Goal: Task Accomplishment & Management: Complete application form

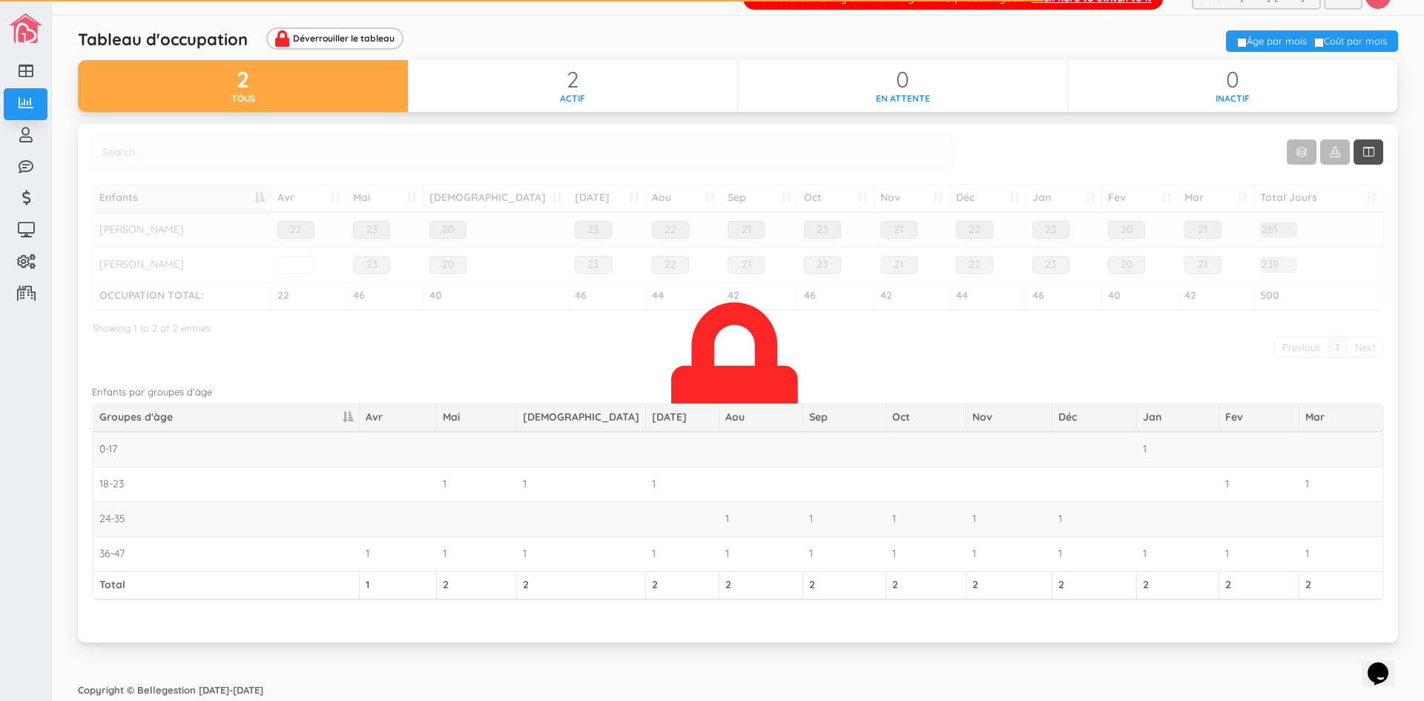
scroll to position [25, 0]
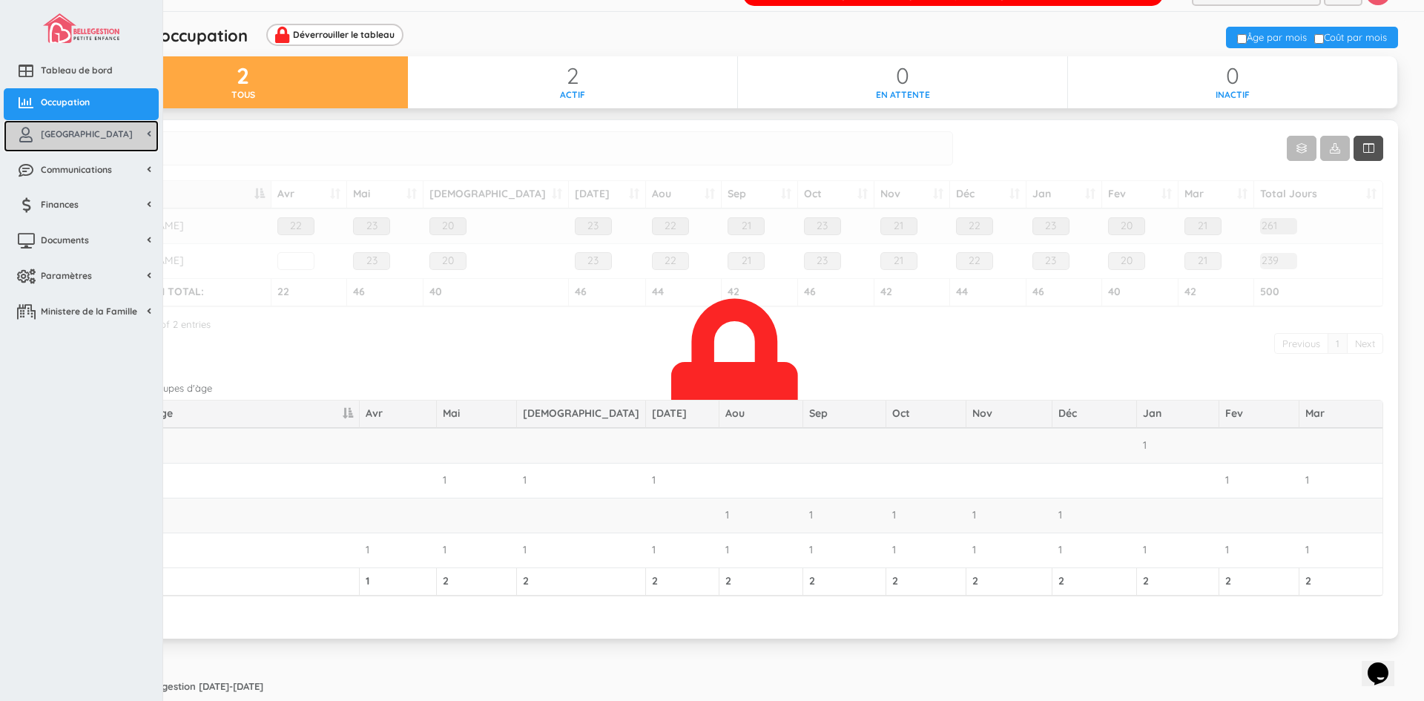
click at [34, 131] on icon at bounding box center [26, 135] width 30 height 15
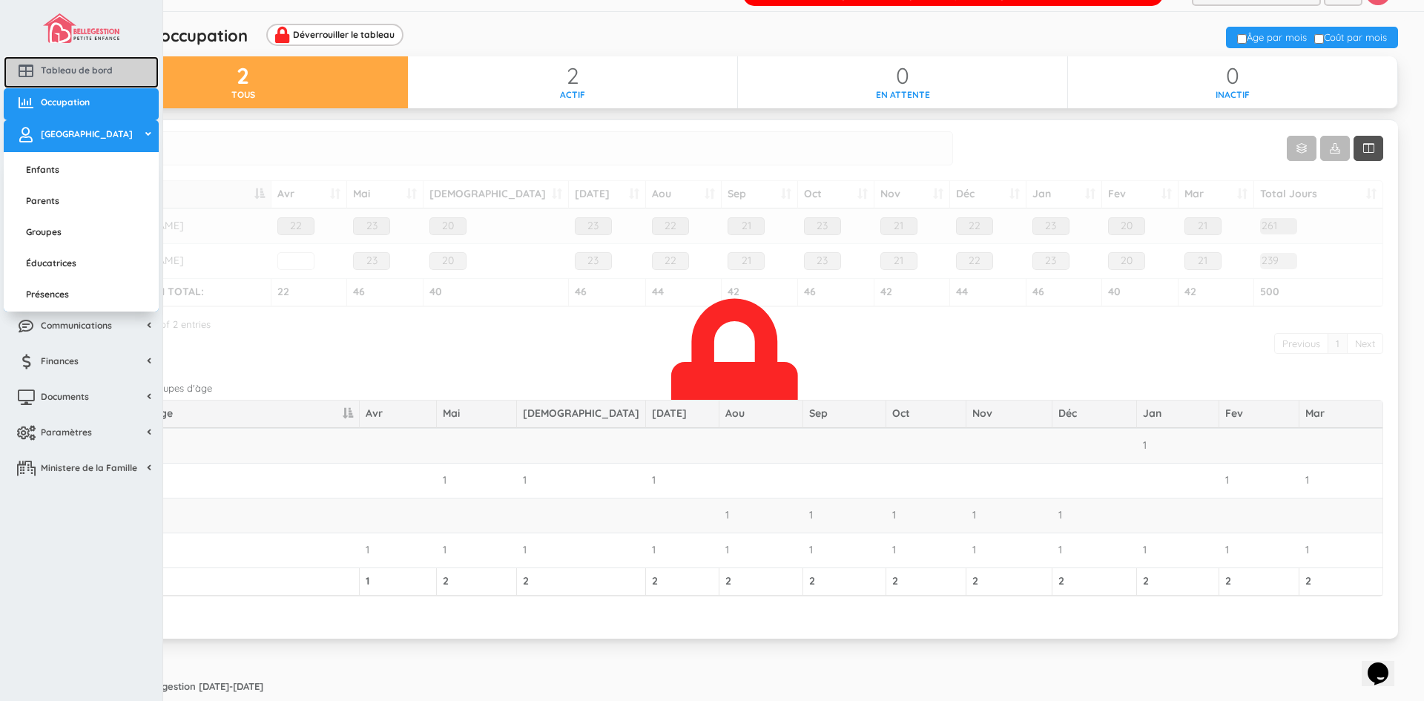
click at [35, 67] on icon at bounding box center [26, 71] width 30 height 15
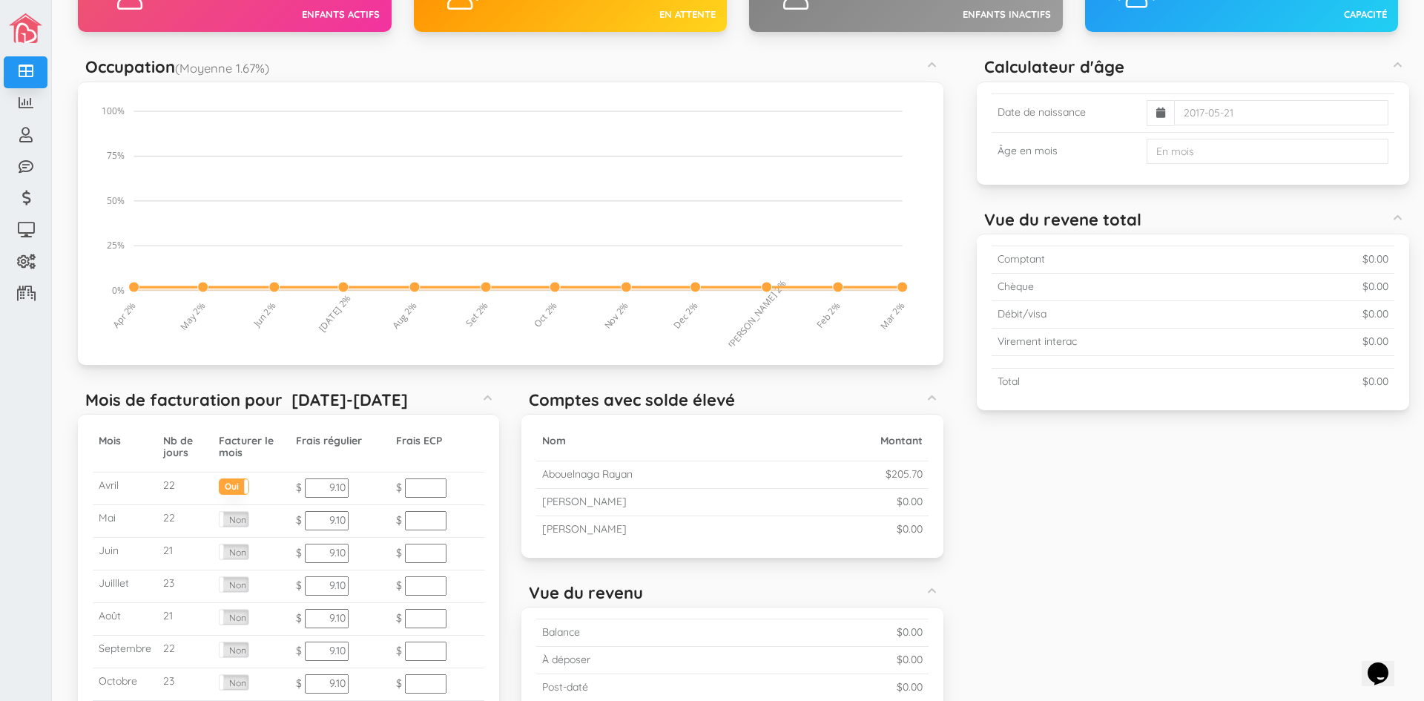
scroll to position [38, 0]
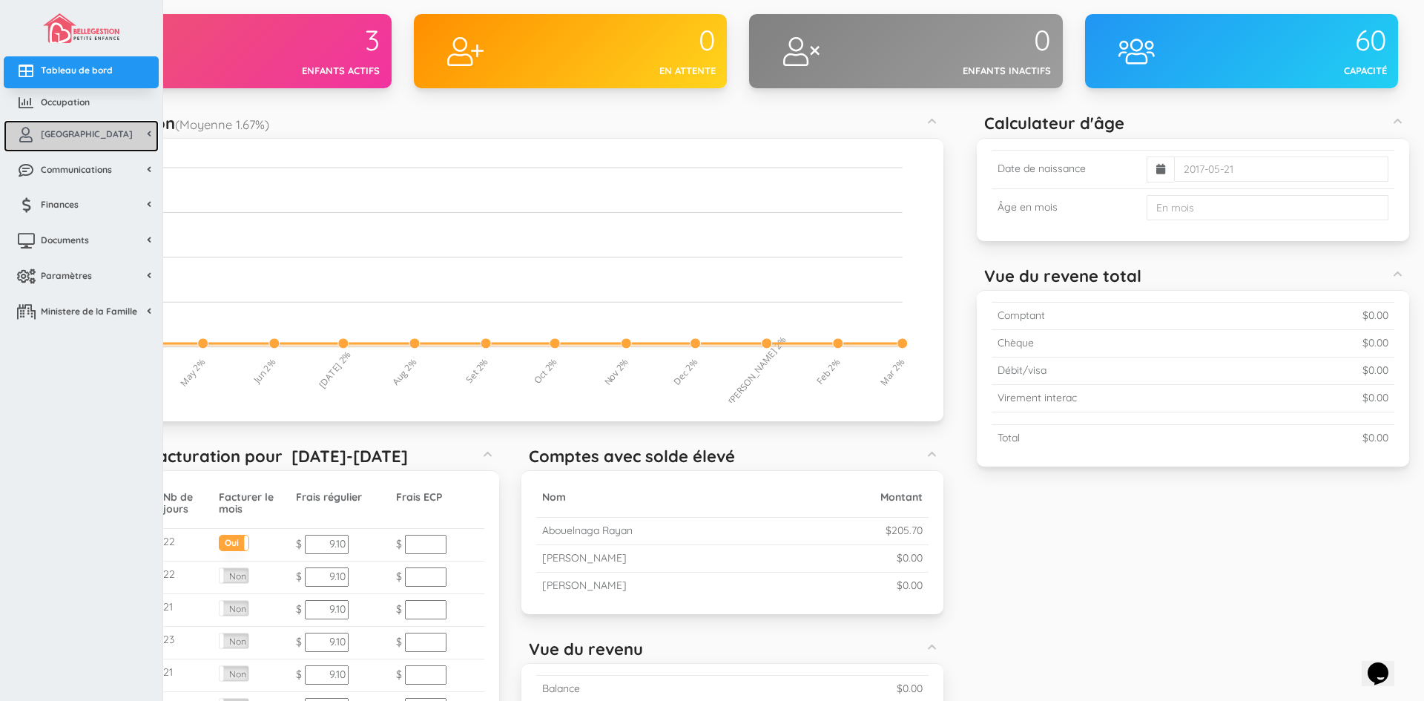
click at [40, 138] on icon at bounding box center [26, 135] width 30 height 15
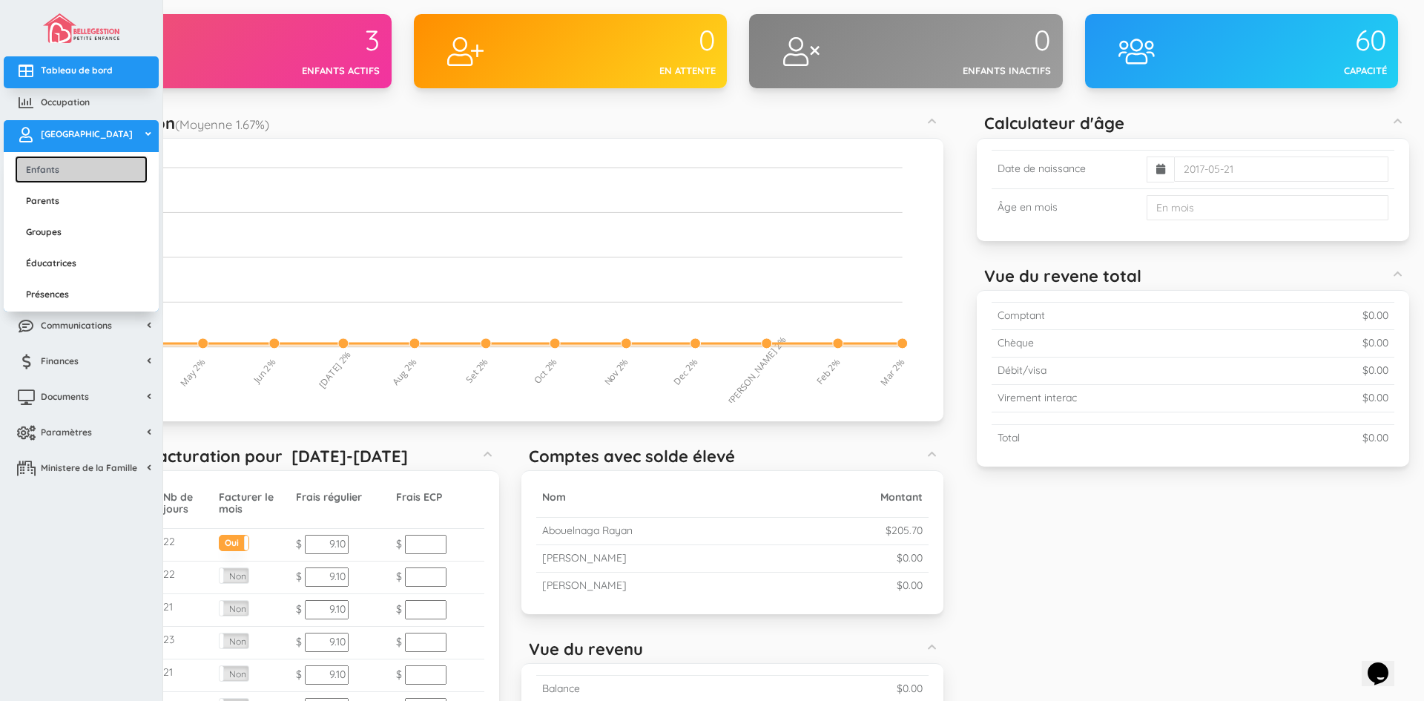
click at [33, 171] on link "Enfants" at bounding box center [81, 169] width 133 height 27
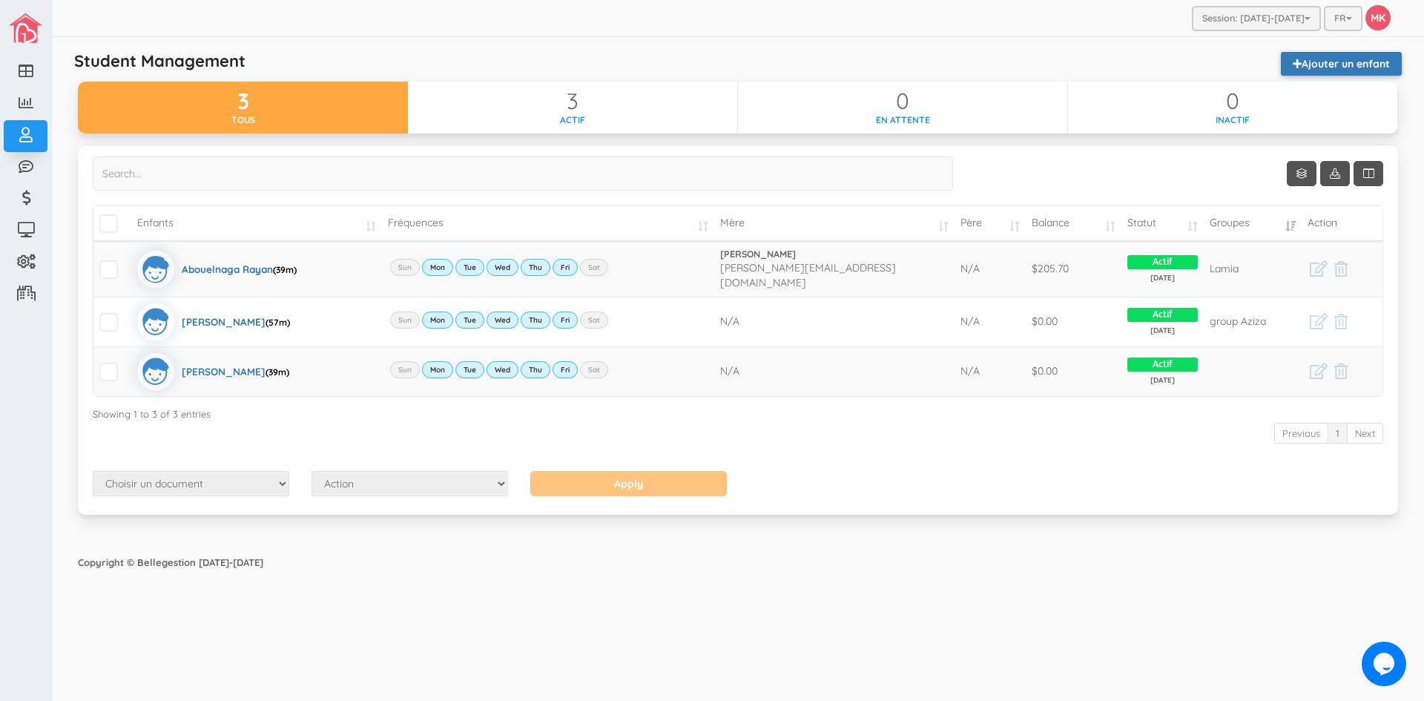
click at [1316, 58] on link "Ajouter un enfant" at bounding box center [1341, 64] width 121 height 24
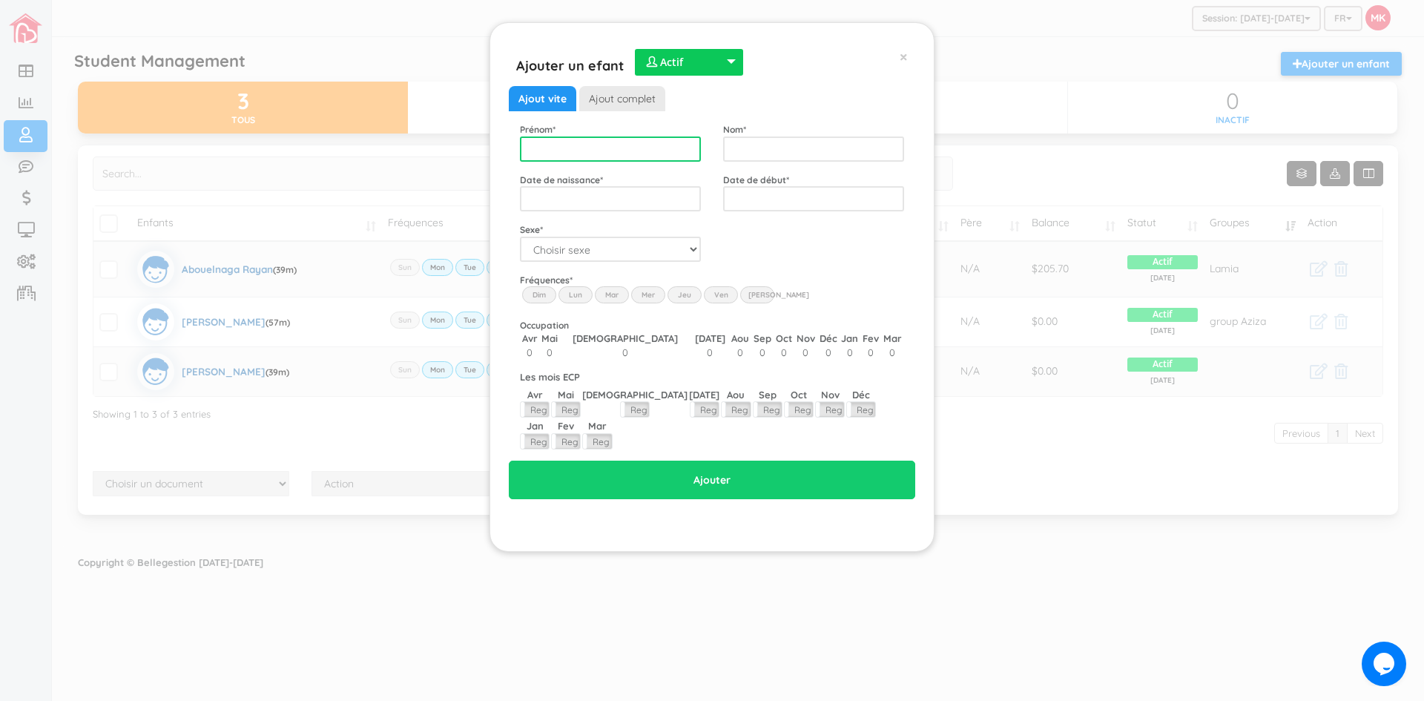
click at [615, 154] on input "text" at bounding box center [610, 148] width 181 height 25
type input "Magnus"
click at [813, 149] on input "text" at bounding box center [813, 148] width 181 height 25
click at [748, 148] on input "Peerreault-Corbett" at bounding box center [813, 148] width 181 height 25
click at [750, 146] on input "Peerreault-Corbett" at bounding box center [813, 148] width 181 height 25
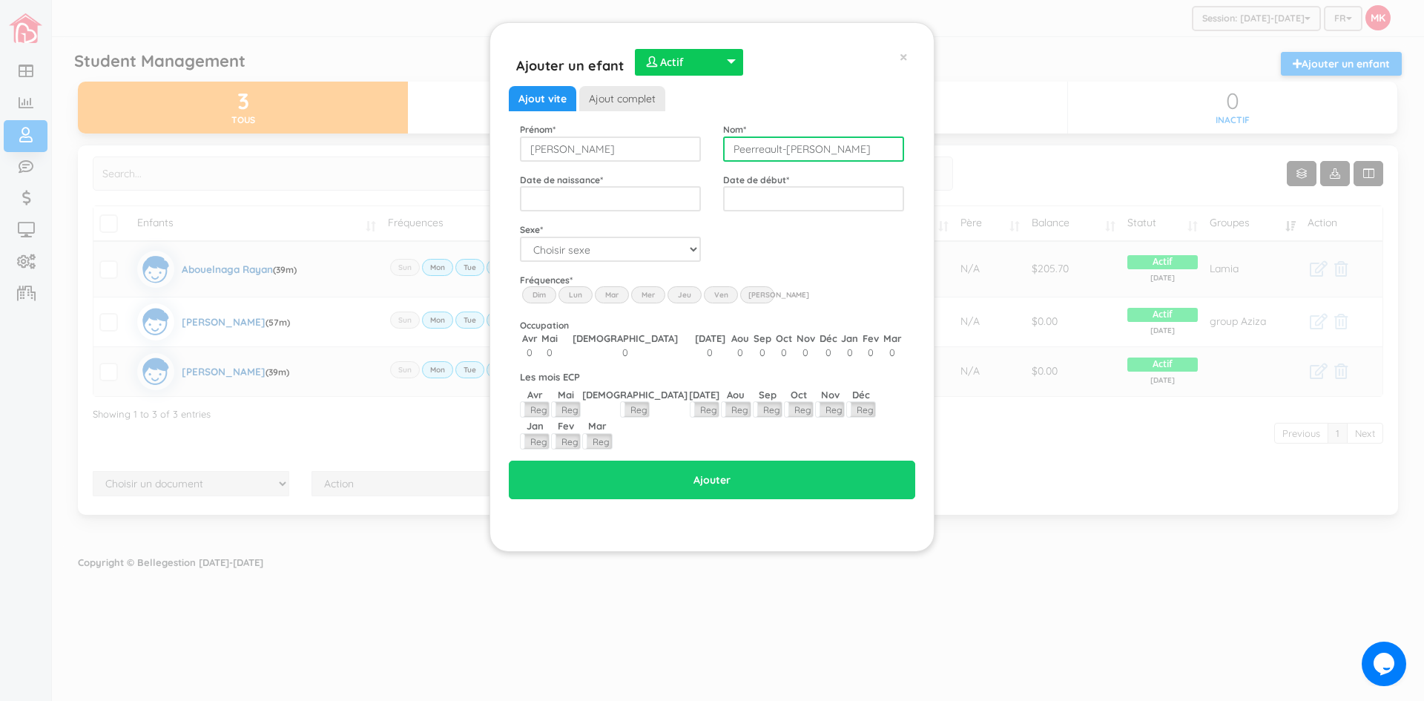
click at [745, 151] on input "Peerreault-Corbett" at bounding box center [813, 148] width 181 height 25
type input "Perreault-Corbett"
click at [599, 191] on input "text" at bounding box center [610, 198] width 181 height 25
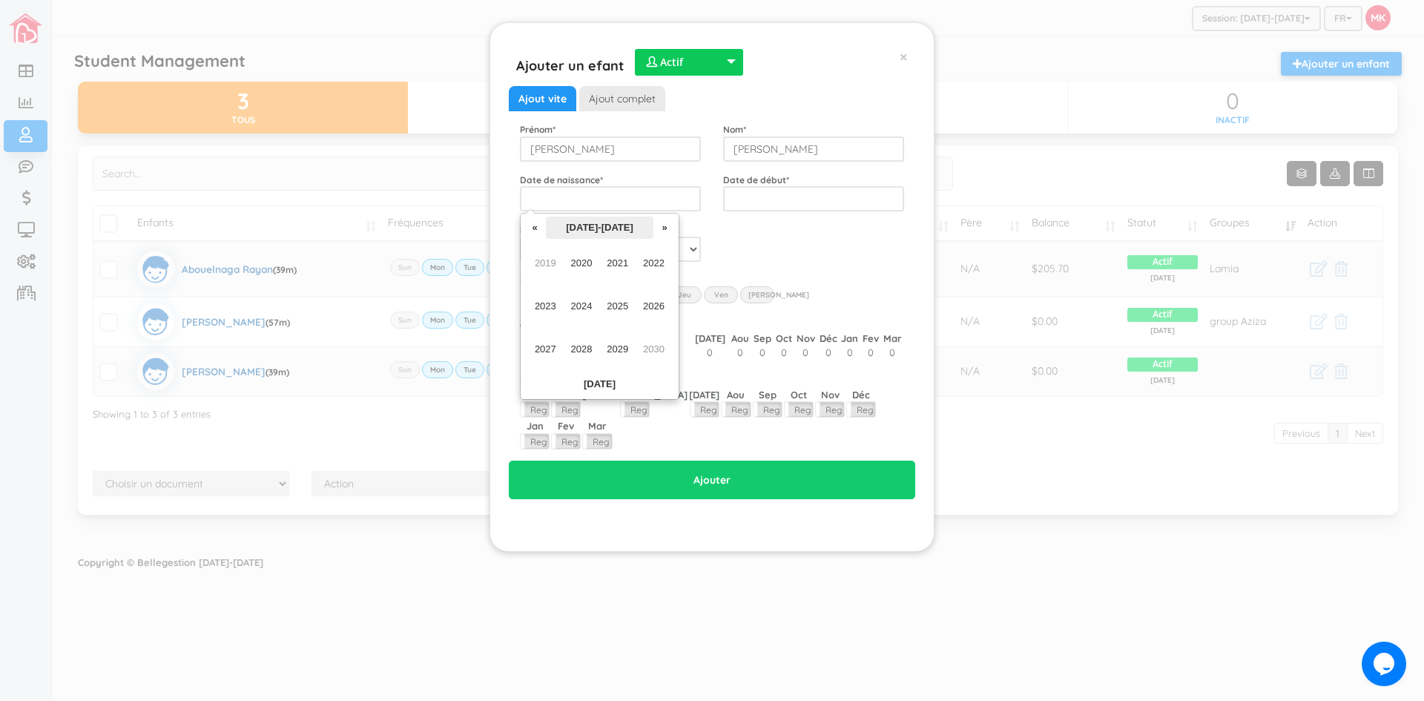
click at [620, 230] on th "2020-2029" at bounding box center [600, 228] width 108 height 22
click at [616, 268] on span "2021" at bounding box center [617, 263] width 33 height 40
click at [583, 309] on span "Jun" at bounding box center [581, 306] width 33 height 40
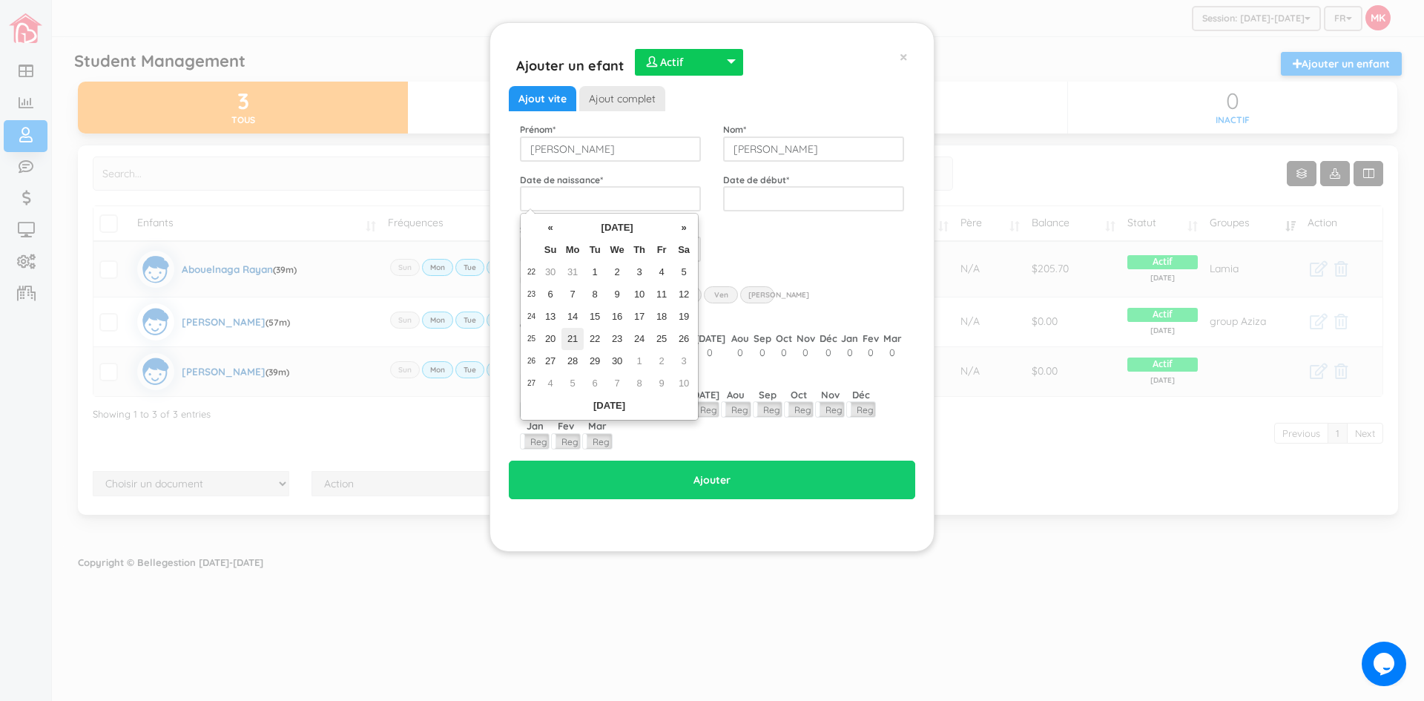
click at [575, 340] on td "21" at bounding box center [572, 339] width 22 height 22
type input "2021-06-21"
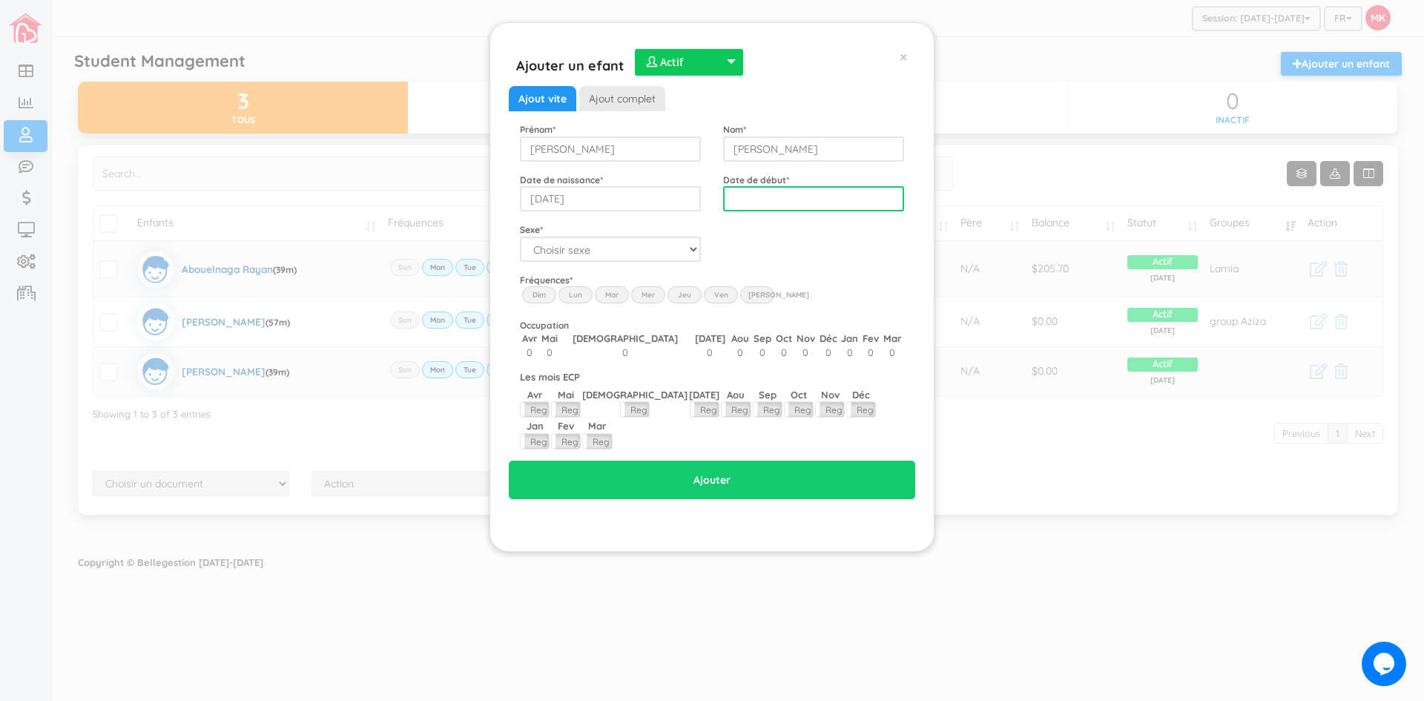
click at [773, 198] on input "text" at bounding box center [813, 198] width 181 height 25
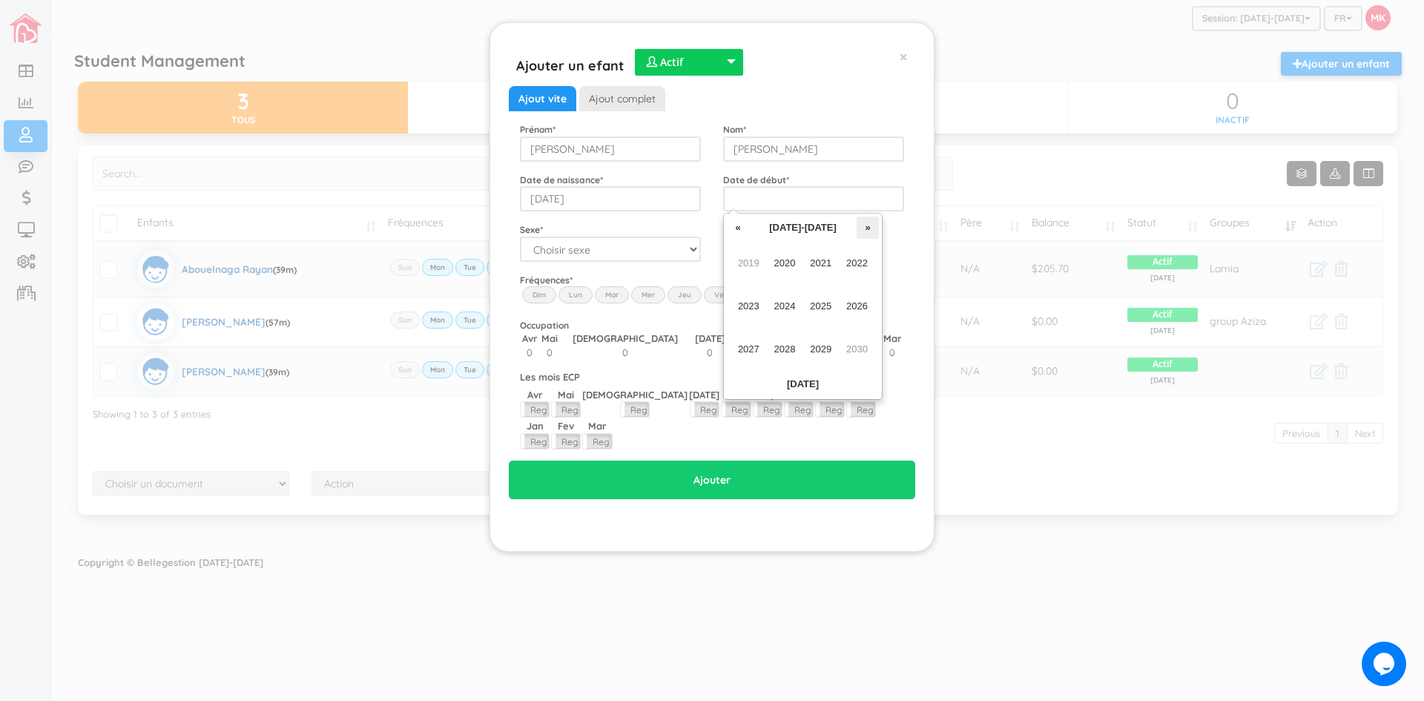
click at [865, 227] on th "»" at bounding box center [868, 228] width 22 height 22
click at [737, 225] on th "«" at bounding box center [738, 228] width 22 height 22
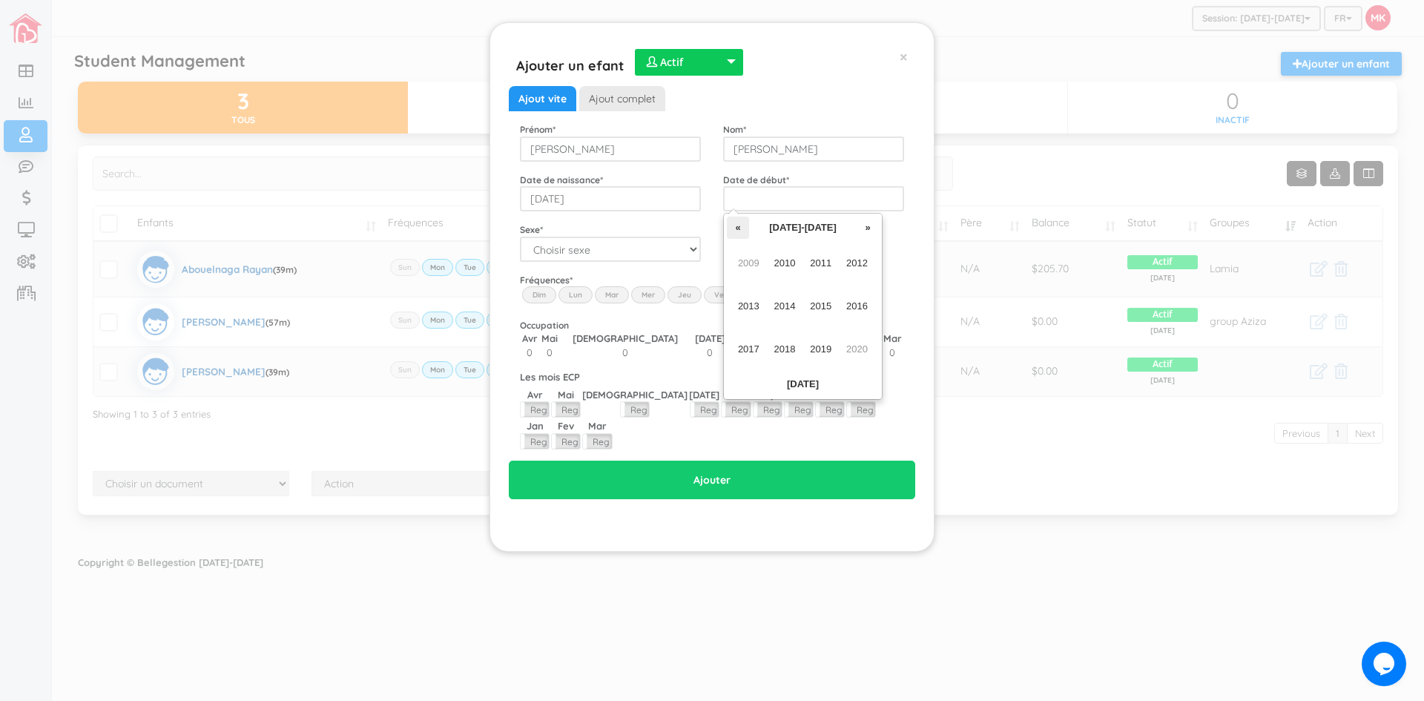
click at [736, 225] on th "«" at bounding box center [738, 228] width 22 height 22
click at [791, 223] on th "2000-2009" at bounding box center [803, 228] width 108 height 22
click at [867, 229] on th "»" at bounding box center [868, 228] width 22 height 22
click at [877, 225] on th "»" at bounding box center [868, 228] width 22 height 22
click at [851, 260] on span "2022" at bounding box center [856, 263] width 33 height 40
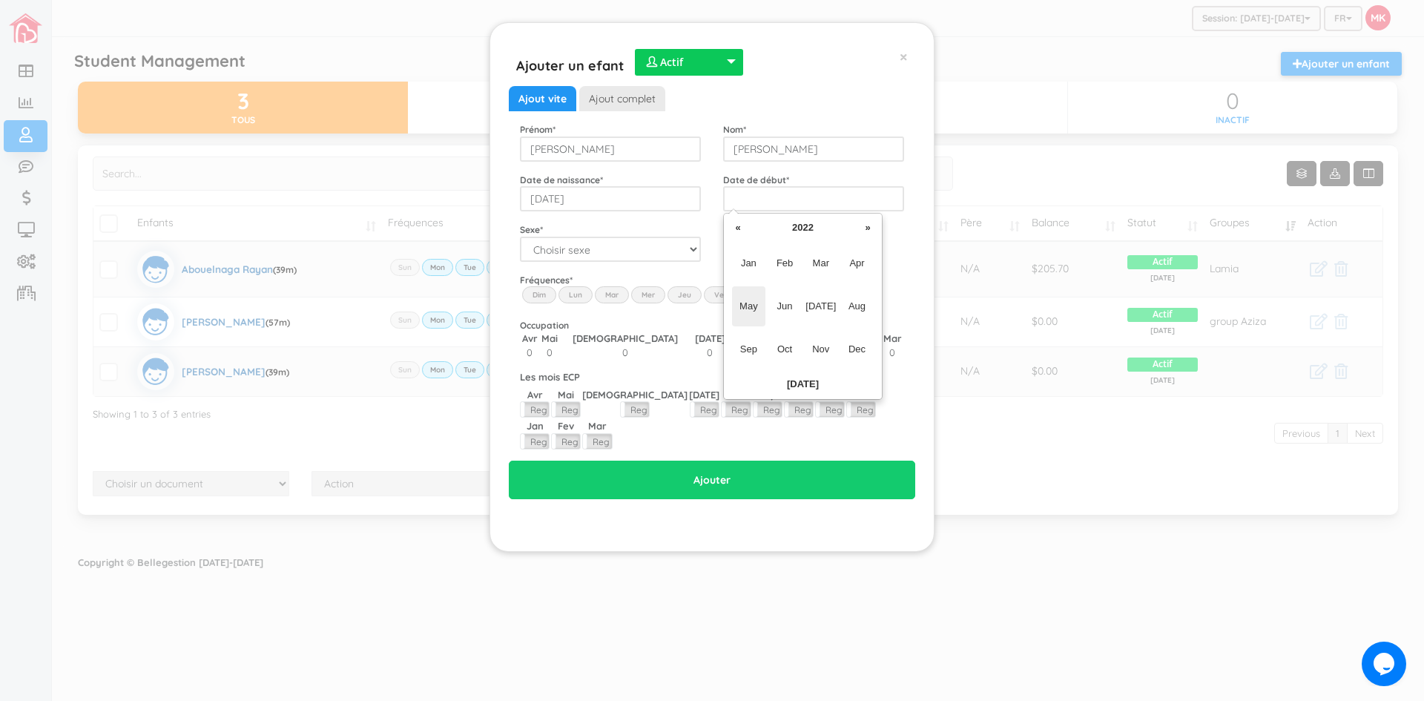
click at [752, 307] on span "May" at bounding box center [748, 306] width 33 height 40
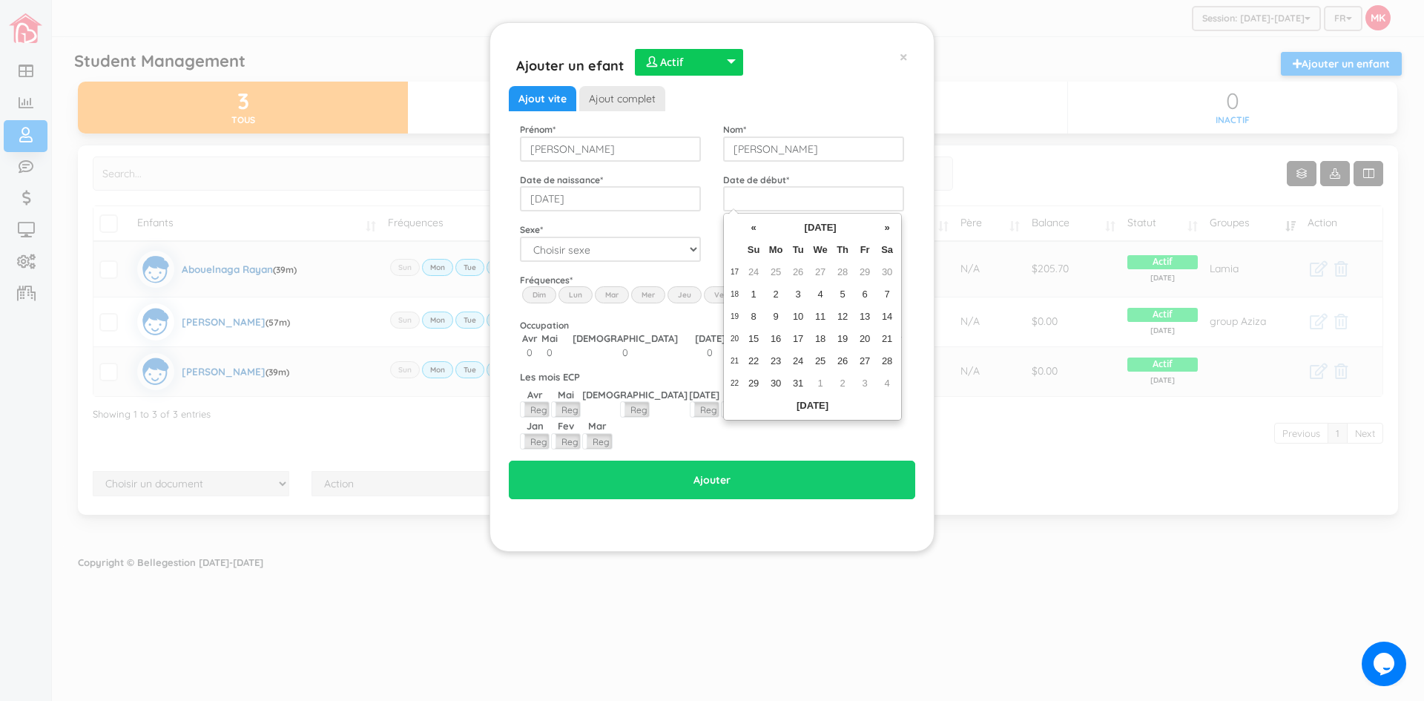
click at [776, 382] on td "30" at bounding box center [776, 383] width 22 height 22
type input "2022-05-30"
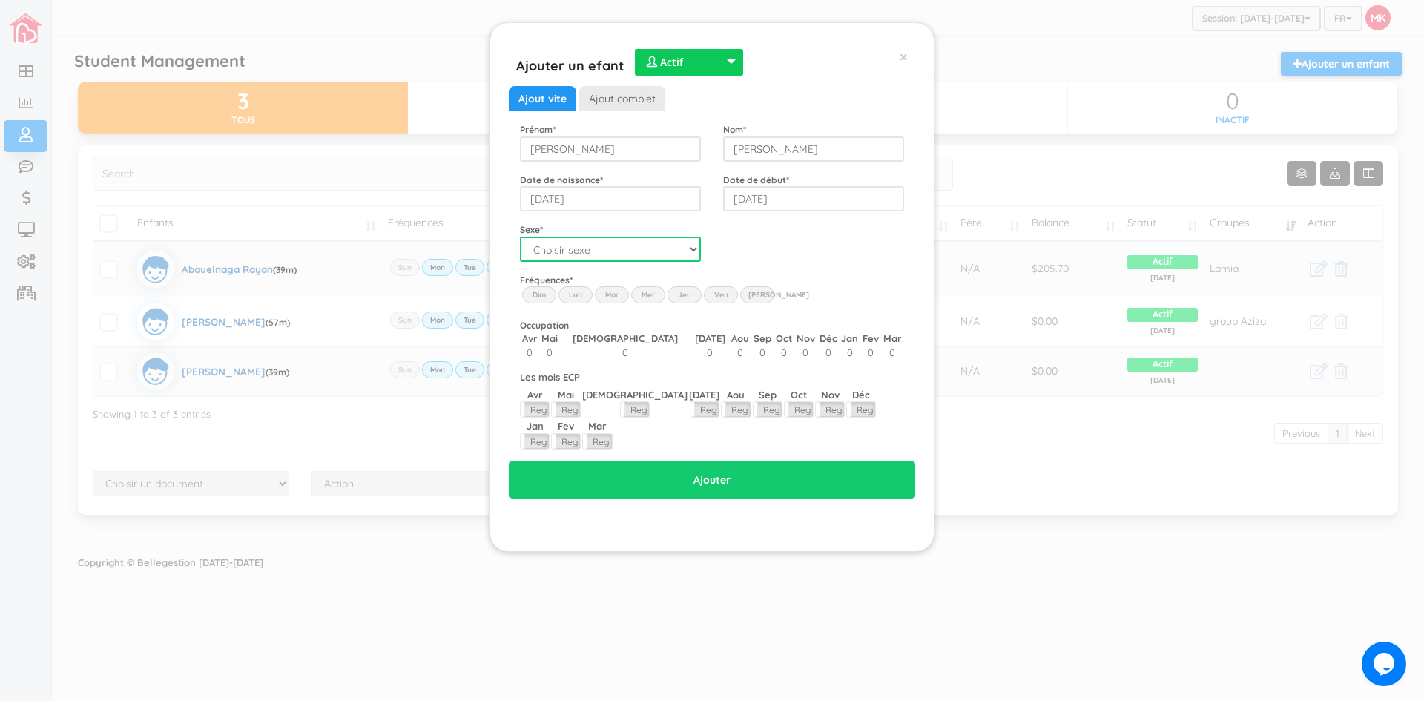
click at [690, 251] on select "Choisir sexe Garçon Fille" at bounding box center [610, 249] width 181 height 25
select select "1"
click at [520, 237] on select "Choisir sexe Garçon Fille" at bounding box center [610, 249] width 181 height 25
click at [786, 276] on div "Fréquences * Dim Lun Mar Mer Jeu Ven Sam" at bounding box center [712, 290] width 406 height 34
click at [576, 294] on label "Lun" at bounding box center [575, 294] width 34 height 16
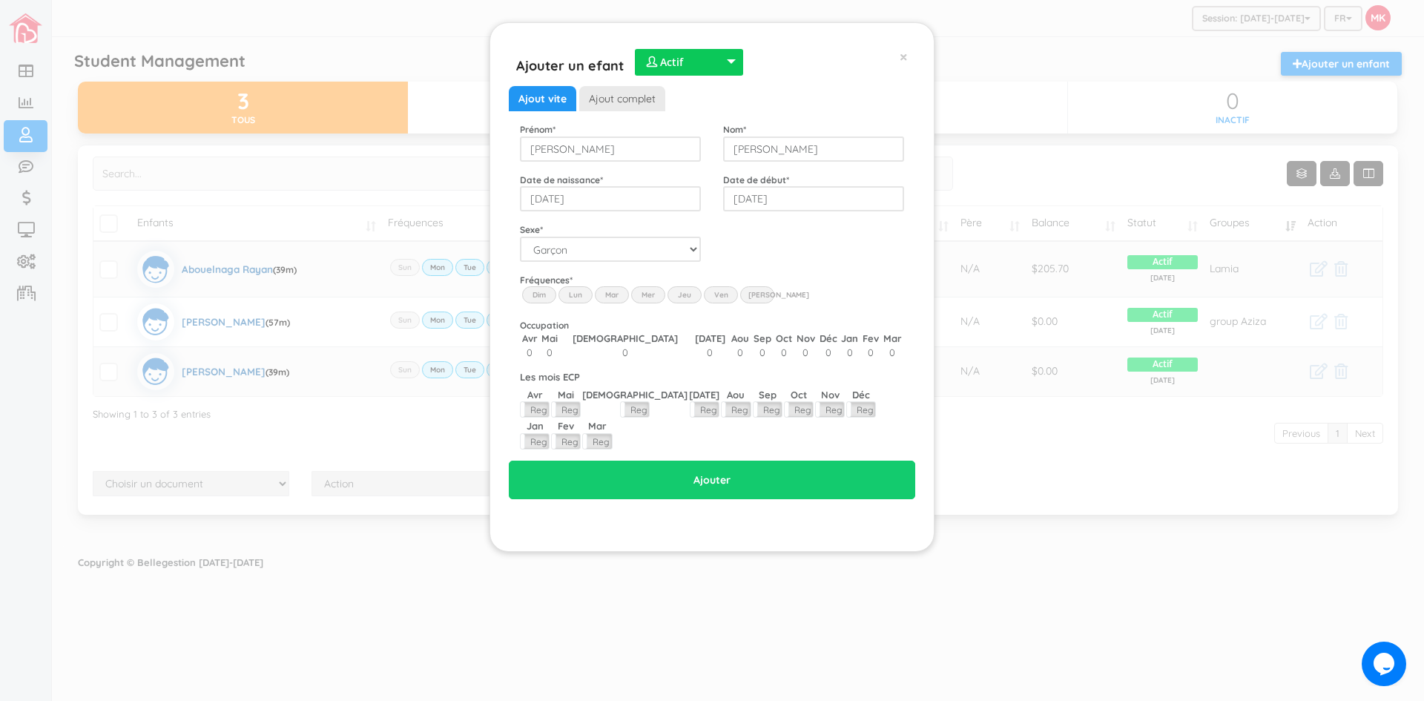
click at [0, 0] on input "Lun" at bounding box center [0, 0] width 0 height 0
click at [610, 297] on label "Mar" at bounding box center [612, 294] width 34 height 16
click at [0, 0] on input "Mar" at bounding box center [0, 0] width 0 height 0
click at [650, 295] on label "Mer" at bounding box center [648, 294] width 34 height 16
click at [0, 0] on input "Wed" at bounding box center [0, 0] width 0 height 0
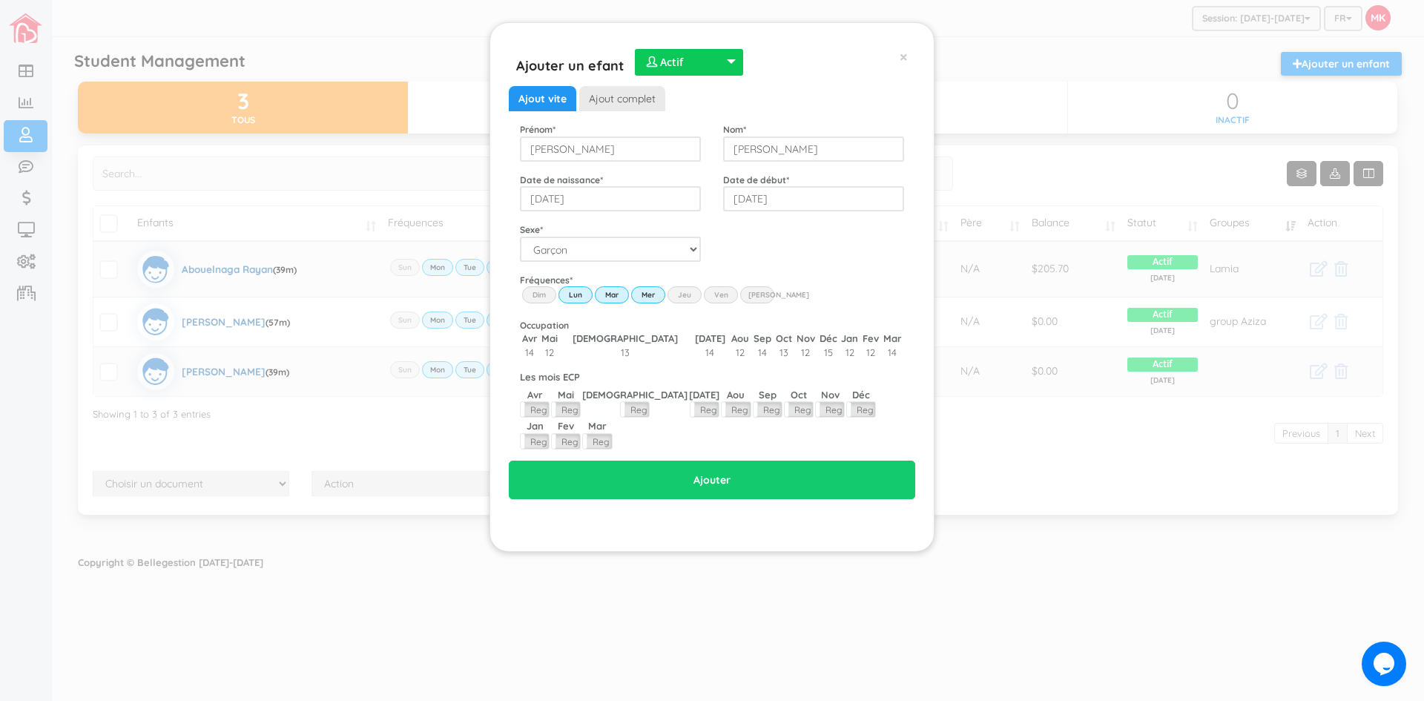
click at [677, 294] on label "Jeu" at bounding box center [684, 294] width 34 height 16
click at [0, 0] on input "Thu" at bounding box center [0, 0] width 0 height 0
click at [710, 291] on label "Ven" at bounding box center [721, 294] width 34 height 16
click at [0, 0] on input "Fri" at bounding box center [0, 0] width 0 height 0
click at [608, 102] on link "Ajout complet" at bounding box center [622, 98] width 86 height 25
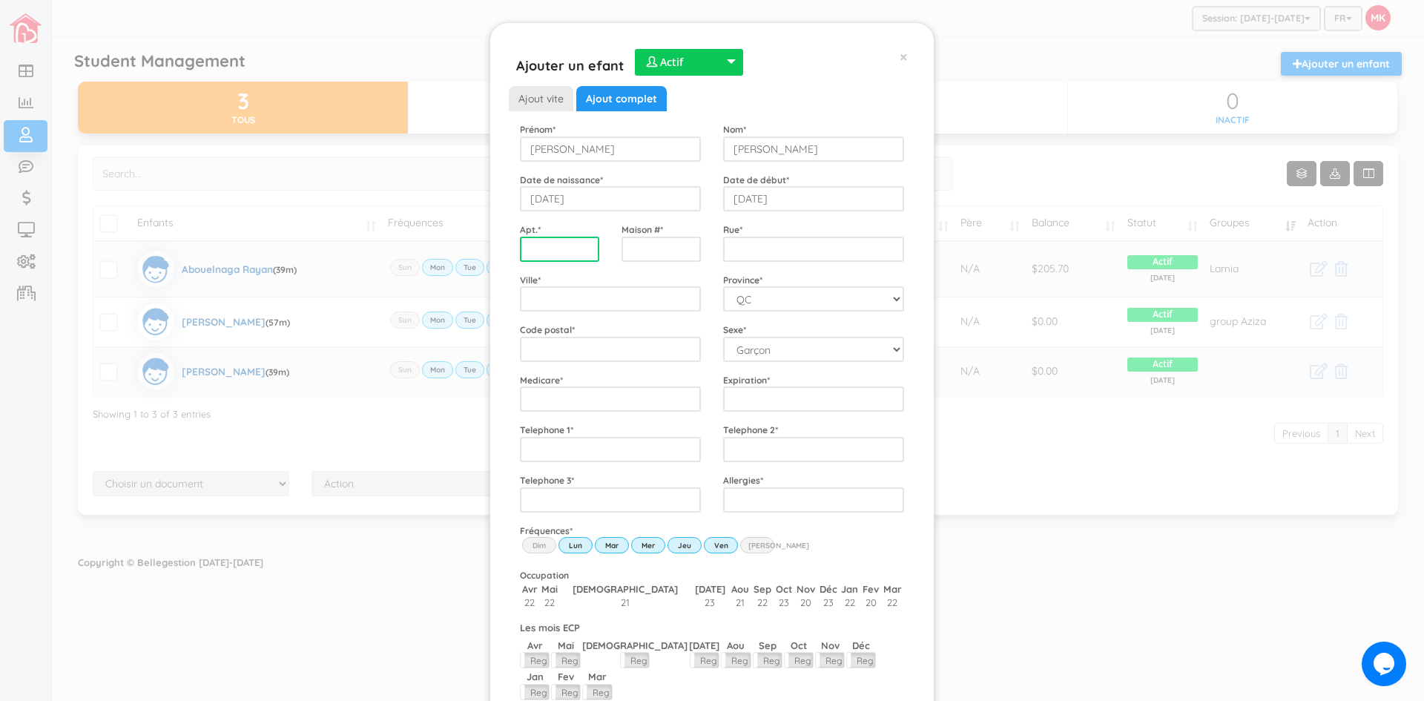
click at [567, 241] on input "text" at bounding box center [559, 249] width 79 height 25
type input "2100"
click at [753, 240] on input "Street" at bounding box center [813, 249] width 181 height 25
type input "Aird"
drag, startPoint x: 563, startPoint y: 250, endPoint x: 513, endPoint y: 246, distance: 49.8
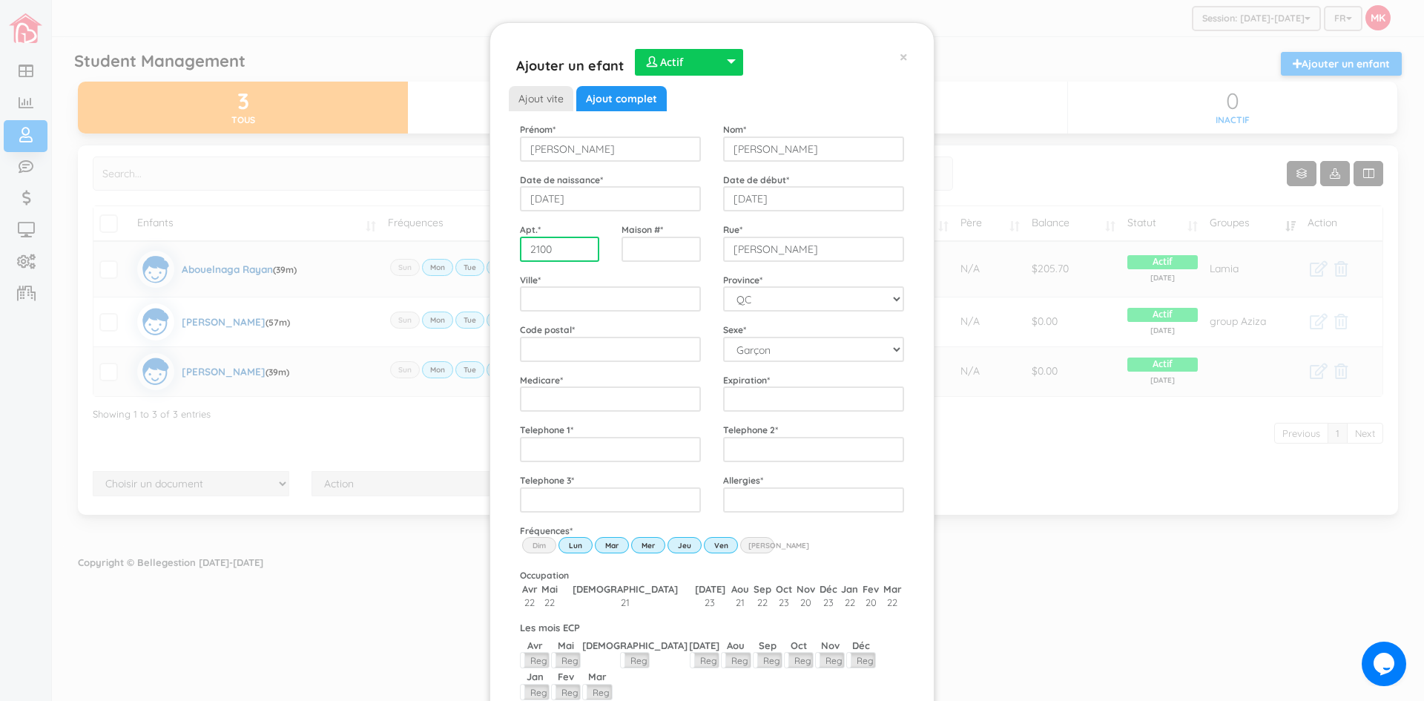
click at [513, 246] on div "Apt. * 2100" at bounding box center [560, 241] width 102 height 39
type input "2100"
click at [524, 251] on input "text" at bounding box center [559, 249] width 79 height 25
type input "107"
click at [562, 304] on input "City" at bounding box center [610, 298] width 181 height 25
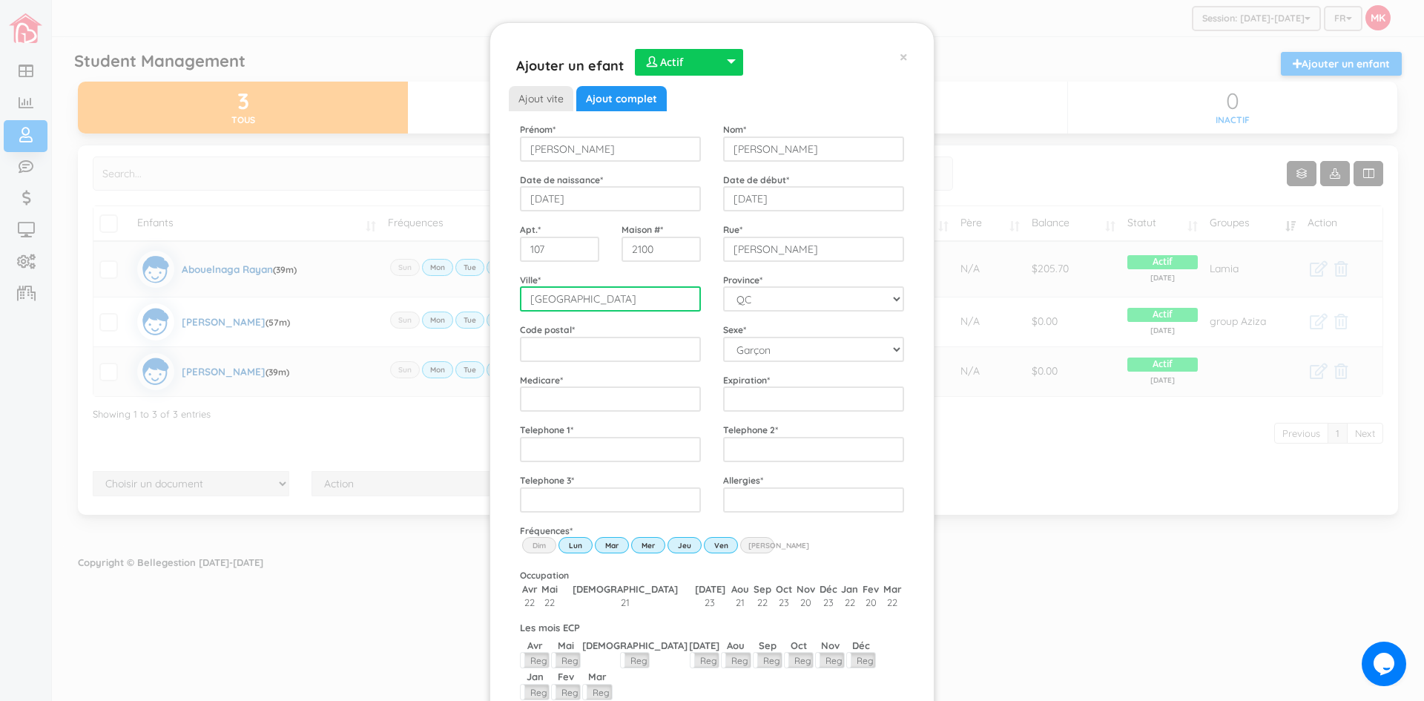
type input "Montreal"
click at [594, 339] on input "text" at bounding box center [610, 349] width 181 height 25
type input "H1V2W2"
click at [642, 446] on input "___-___-____" at bounding box center [610, 449] width 181 height 25
type input "514-813-1371"
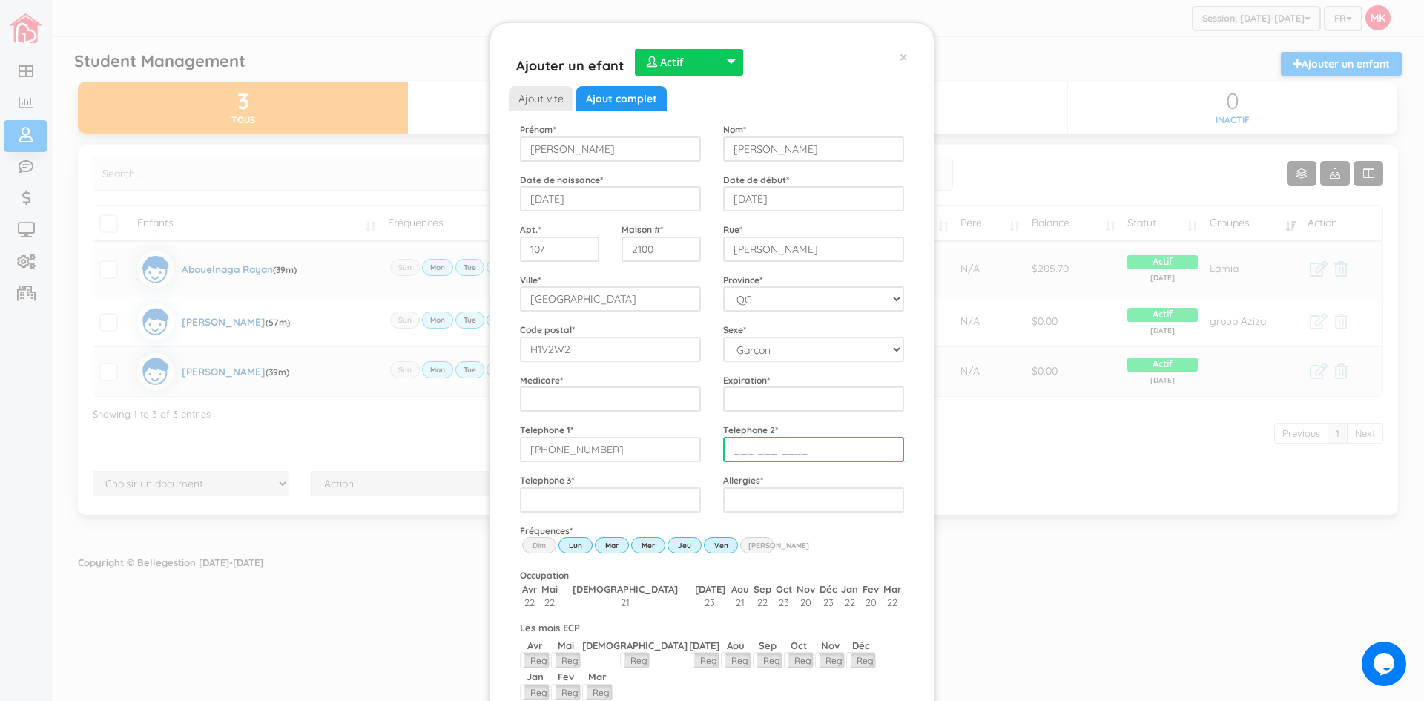
click at [755, 449] on input "___-___-____" at bounding box center [813, 449] width 181 height 25
type input "___-514-9964"
click at [844, 541] on div "Fréquences * Dim Lun Mar Mer Jeu Ven Sam" at bounding box center [712, 541] width 406 height 34
click at [794, 455] on input "___-___-____" at bounding box center [813, 449] width 181 height 25
type input "514-996-4542"
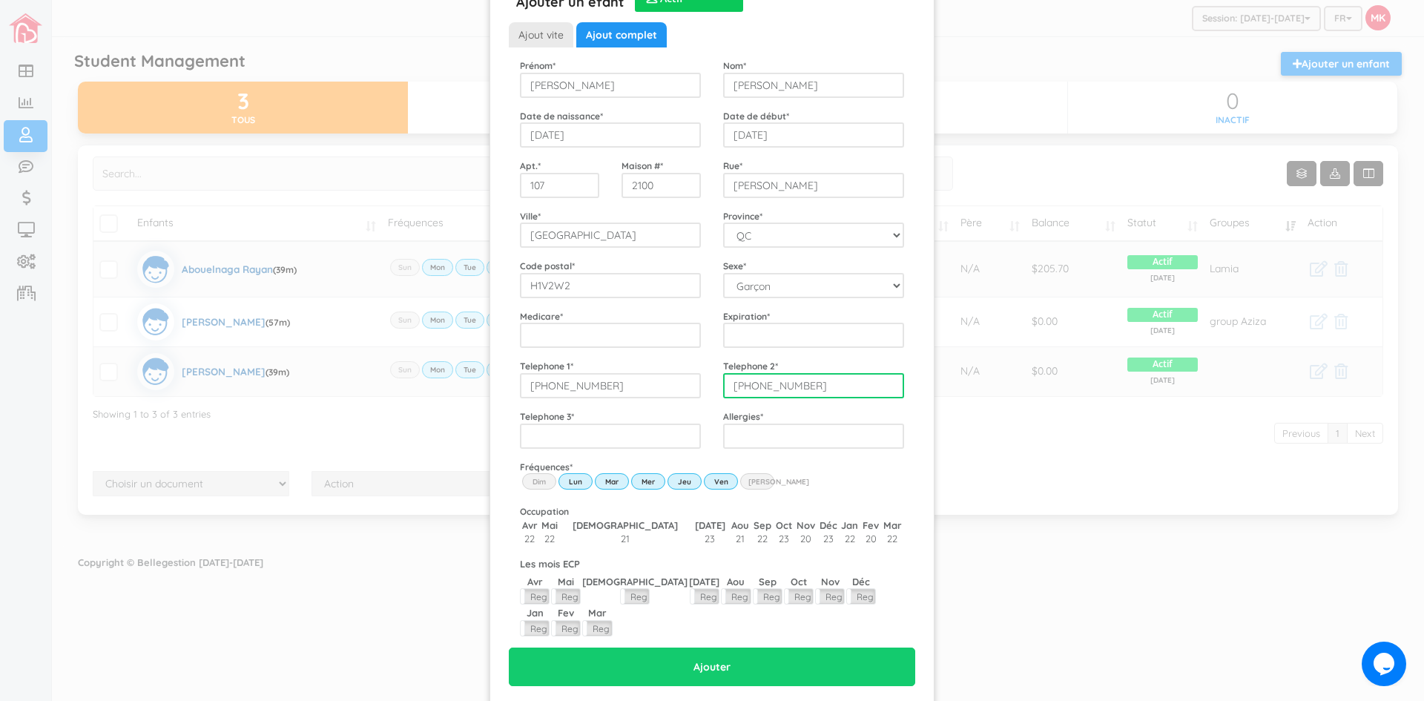
scroll to position [92, 0]
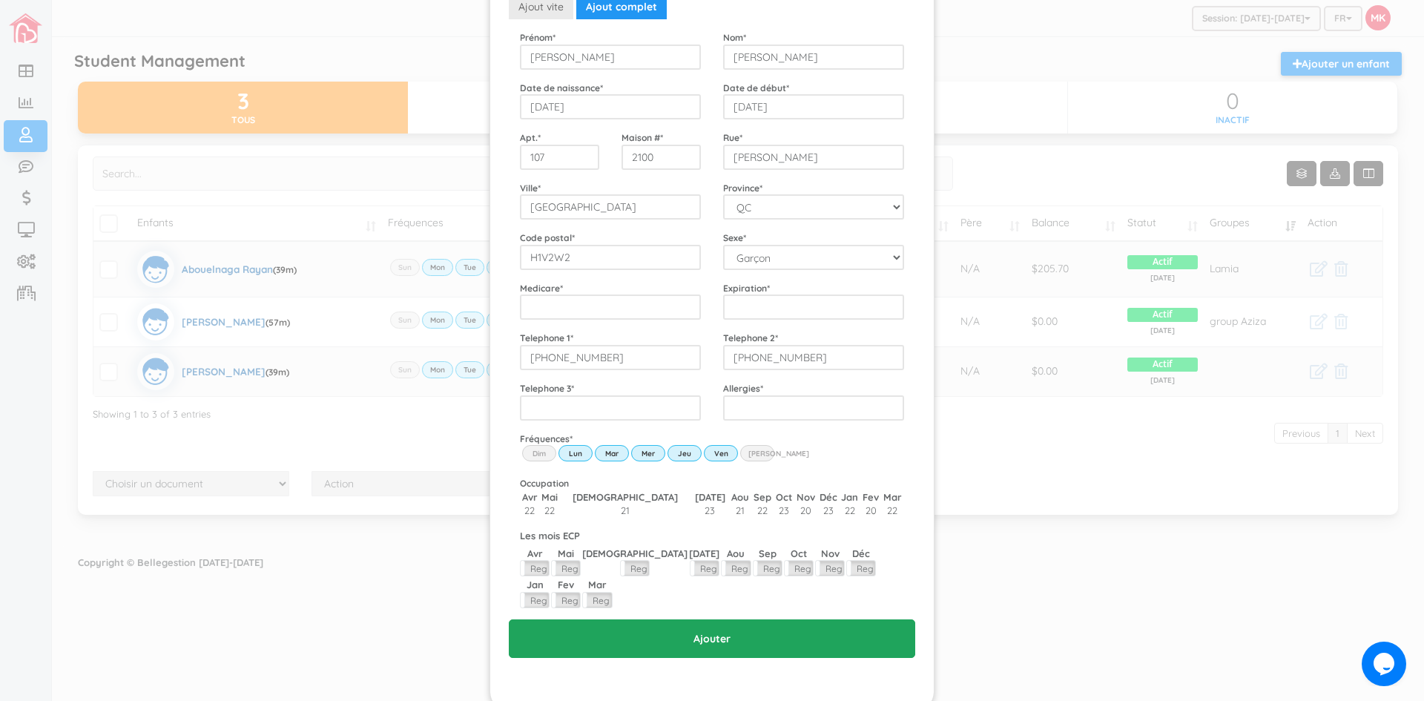
click at [745, 619] on input "Ajouter" at bounding box center [712, 638] width 406 height 39
